Goal: Task Accomplishment & Management: Use online tool/utility

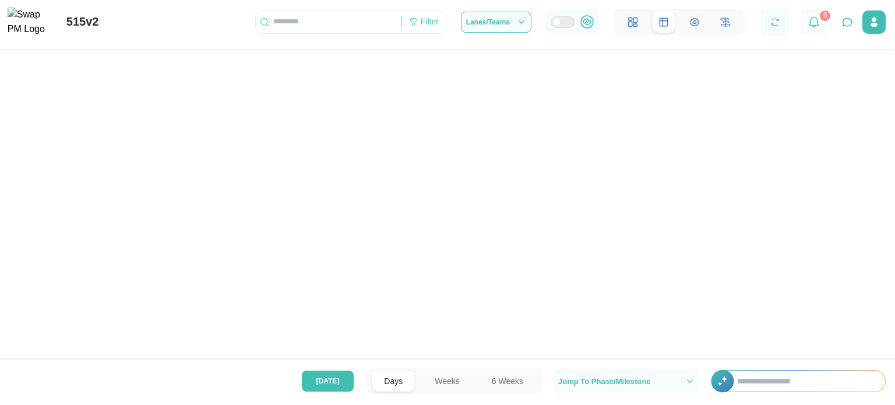
scroll to position [0, 8559]
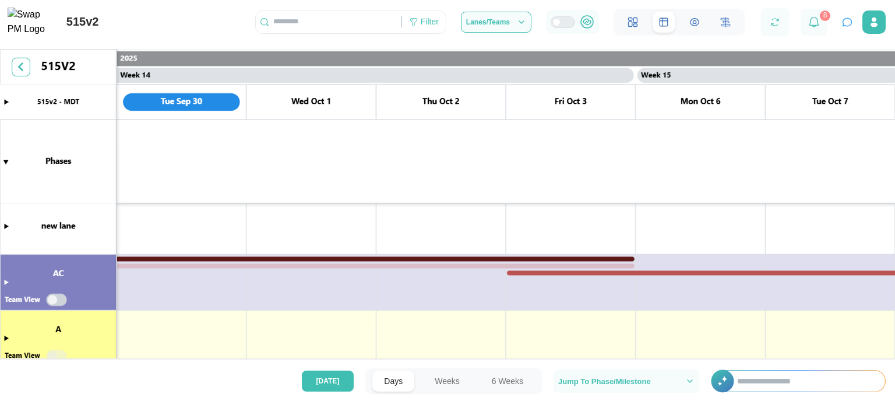
click at [5, 281] on canvas at bounding box center [447, 212] width 895 height 325
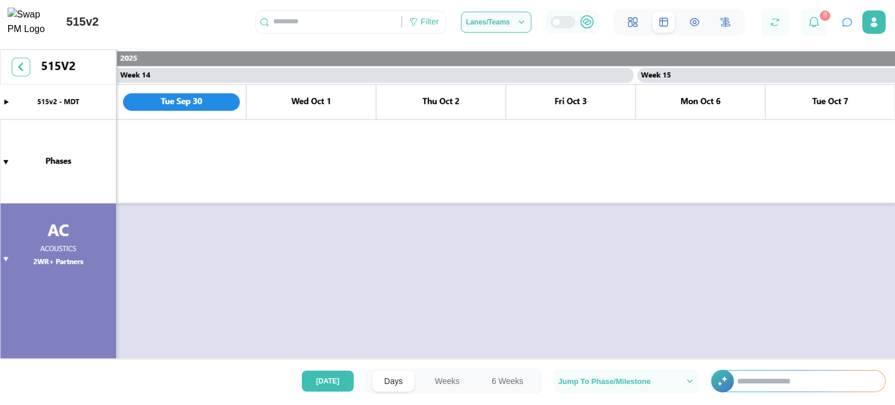
scroll to position [271, 0]
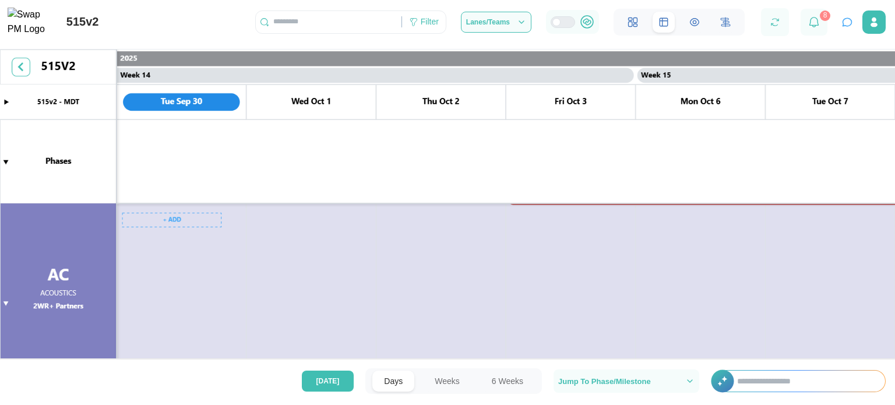
click at [166, 224] on canvas at bounding box center [447, 212] width 895 height 325
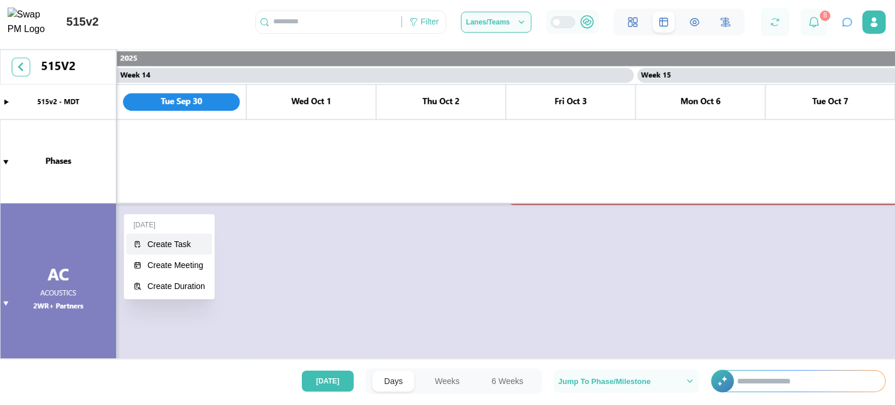
click at [174, 249] on div "Create Task" at bounding box center [176, 243] width 58 height 9
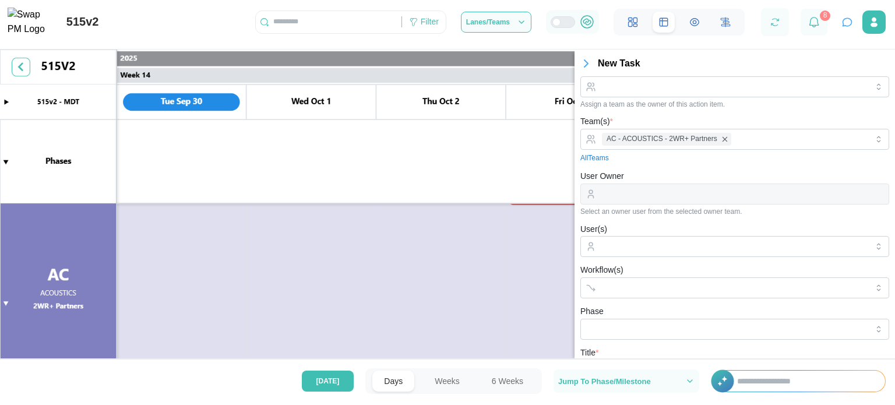
scroll to position [46, 0]
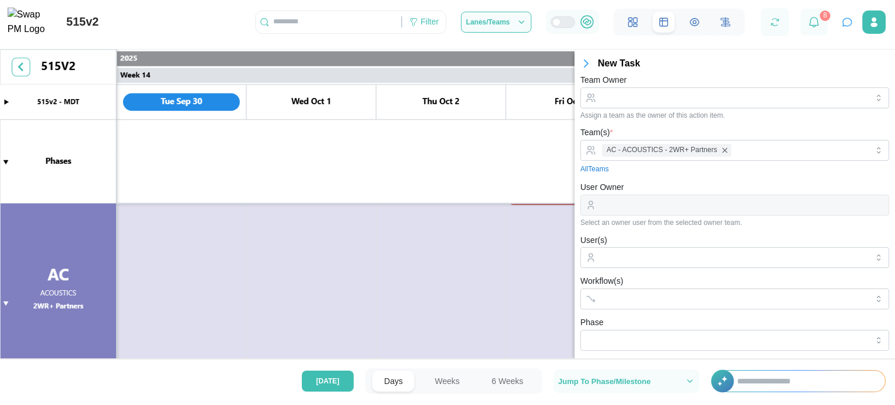
type input "***"
drag, startPoint x: 629, startPoint y: 91, endPoint x: 682, endPoint y: 79, distance: 54.5
click at [682, 79] on div "Team Owner Assign a team as the owner of this action item." at bounding box center [734, 96] width 309 height 47
click at [678, 75] on div "Team Owner Assign a team as the owner of this action item." at bounding box center [734, 96] width 309 height 47
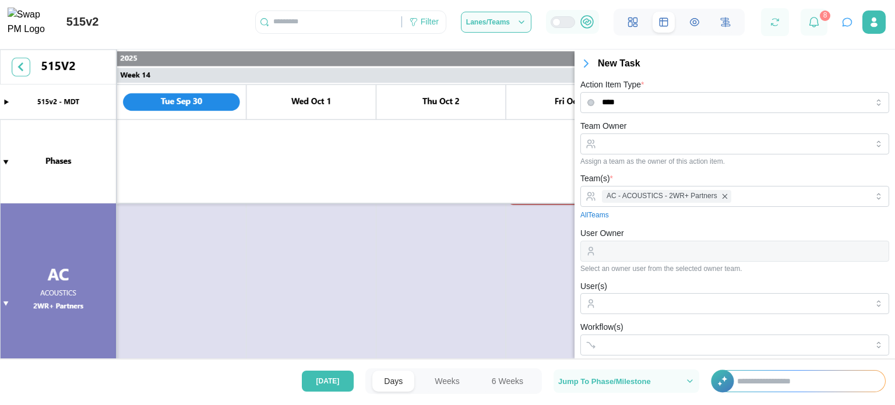
scroll to position [296, 0]
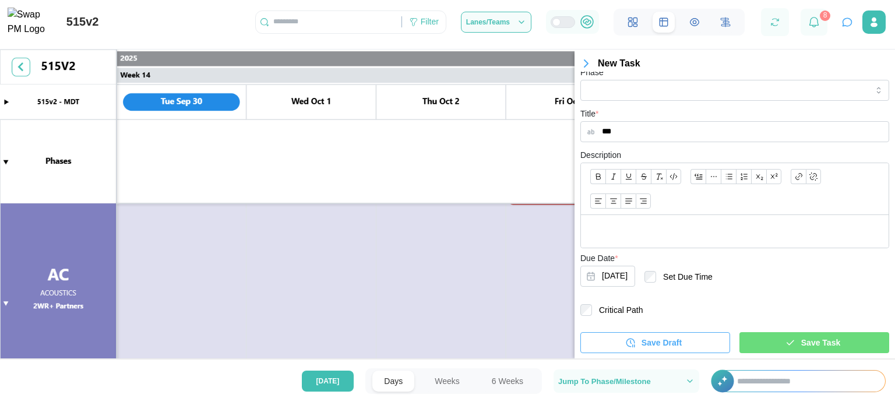
click at [786, 350] on div "Save Task" at bounding box center [812, 343] width 131 height 20
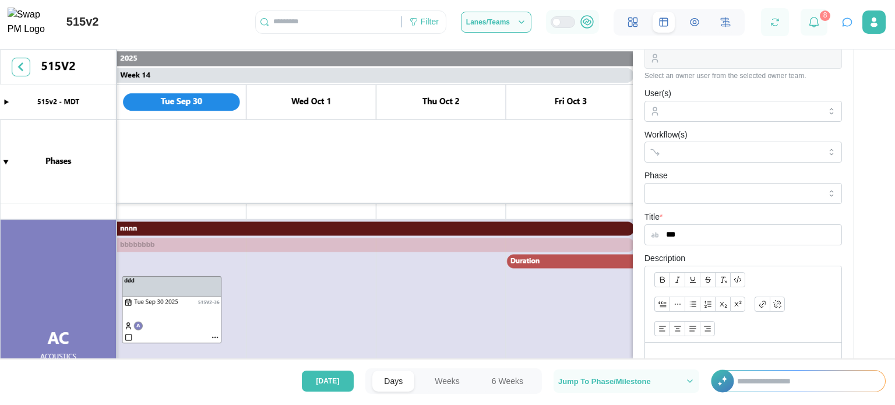
scroll to position [250, 0]
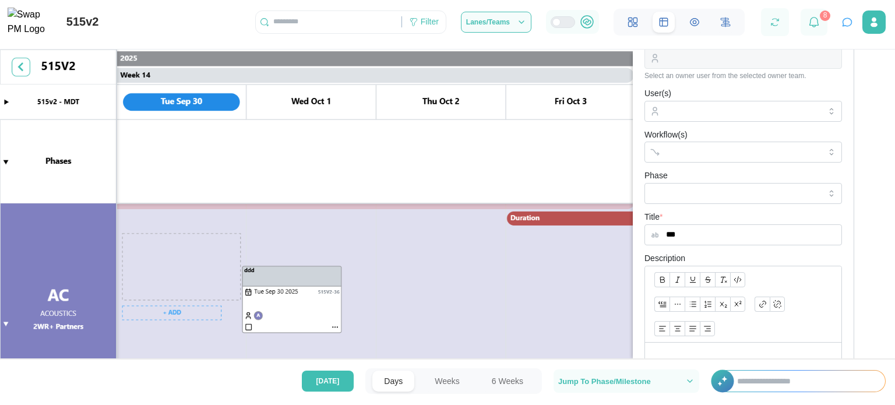
drag, startPoint x: 189, startPoint y: 274, endPoint x: 329, endPoint y: 270, distance: 139.9
click at [329, 270] on canvas at bounding box center [447, 212] width 895 height 325
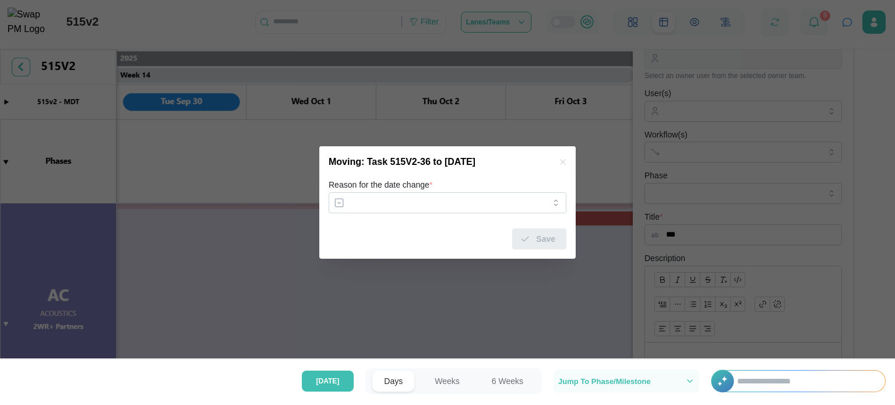
click at [559, 163] on icon "button" at bounding box center [562, 161] width 9 height 9
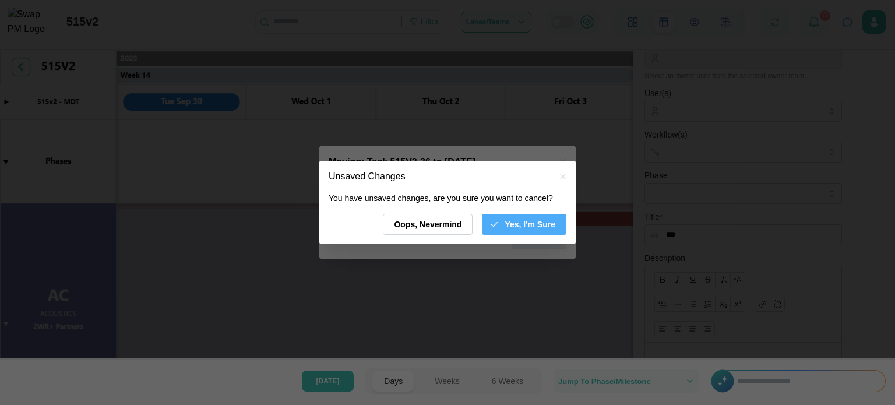
click at [496, 221] on icon "button" at bounding box center [493, 224] width 9 height 9
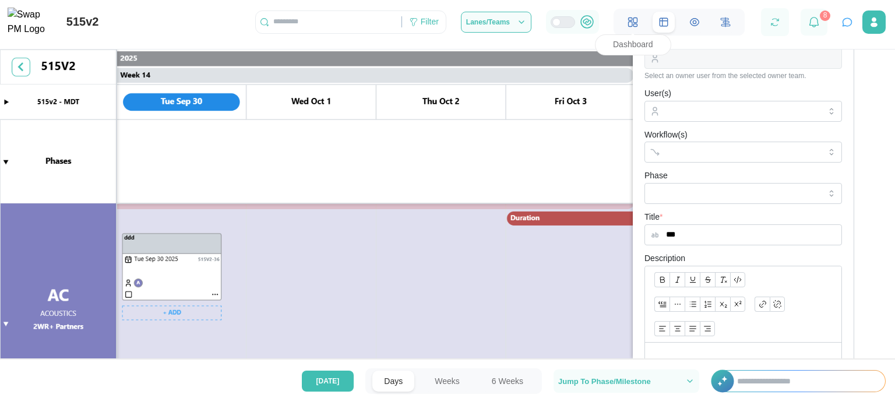
click at [631, 20] on icon at bounding box center [629, 18] width 3 height 2
click at [461, 378] on button "Weeks" at bounding box center [447, 380] width 48 height 21
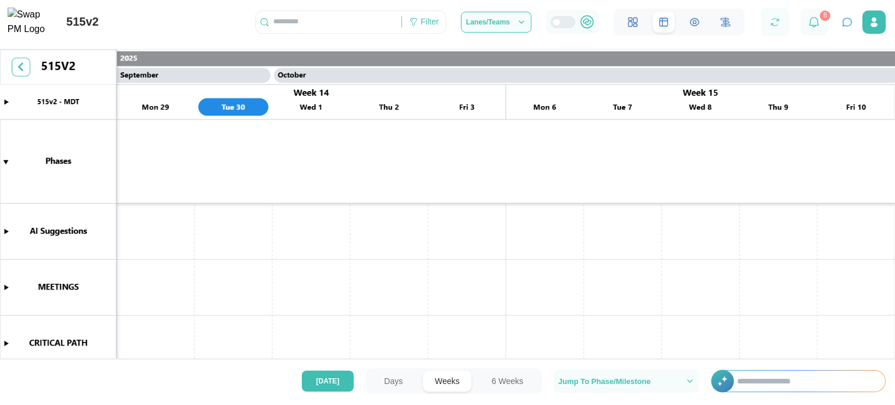
scroll to position [228, 0]
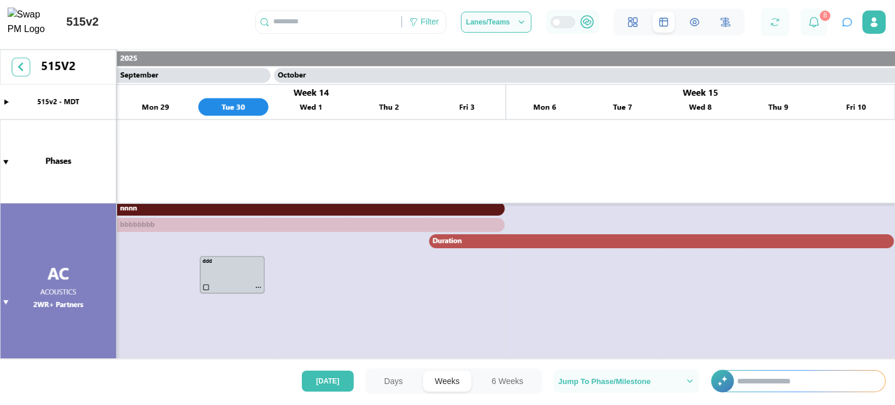
click at [492, 381] on button "6 Weeks" at bounding box center [507, 380] width 55 height 21
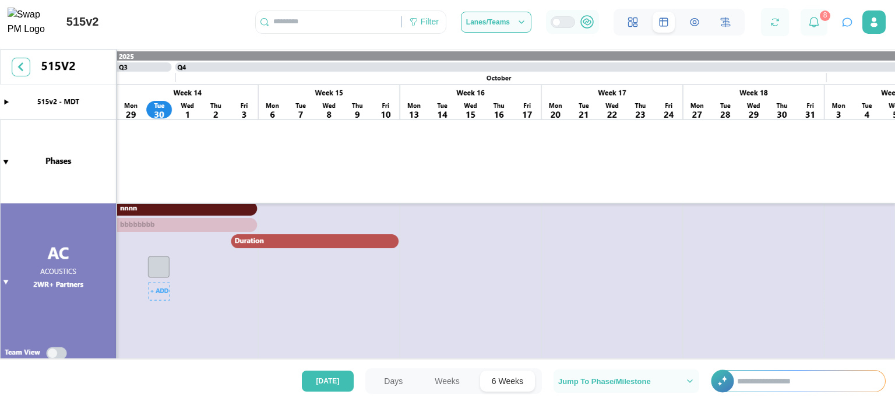
scroll to position [39, 0]
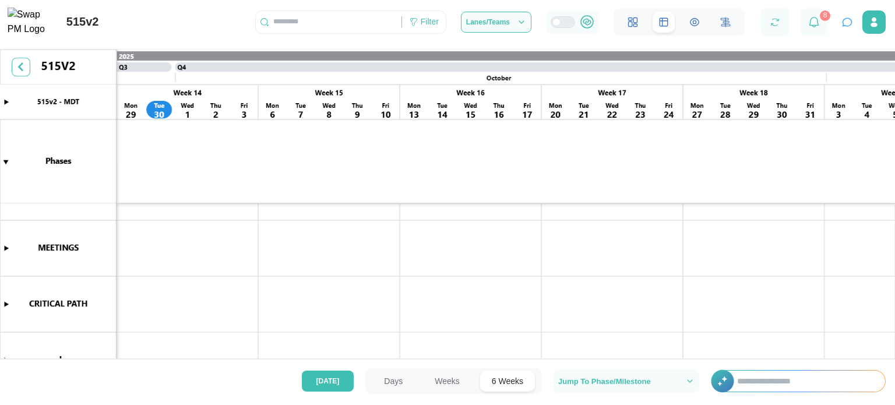
click at [160, 270] on canvas at bounding box center [447, 212] width 895 height 325
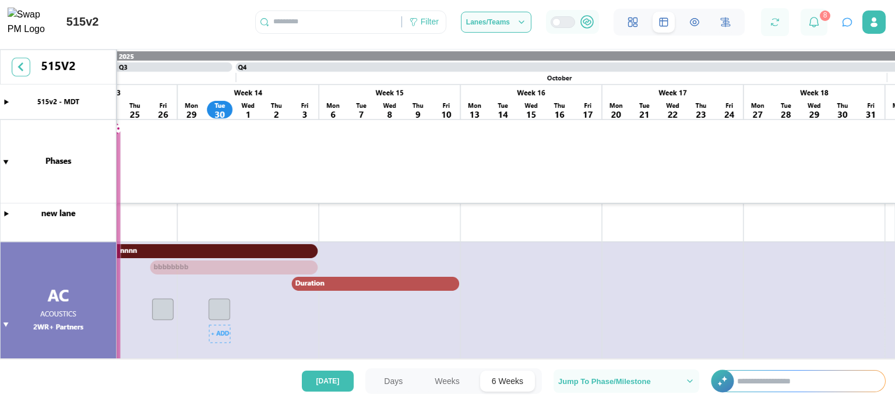
scroll to position [206, 0]
drag, startPoint x: 149, startPoint y: 249, endPoint x: 200, endPoint y: 288, distance: 64.4
click at [200, 288] on canvas at bounding box center [447, 212] width 895 height 325
